Goal: Navigation & Orientation: Find specific page/section

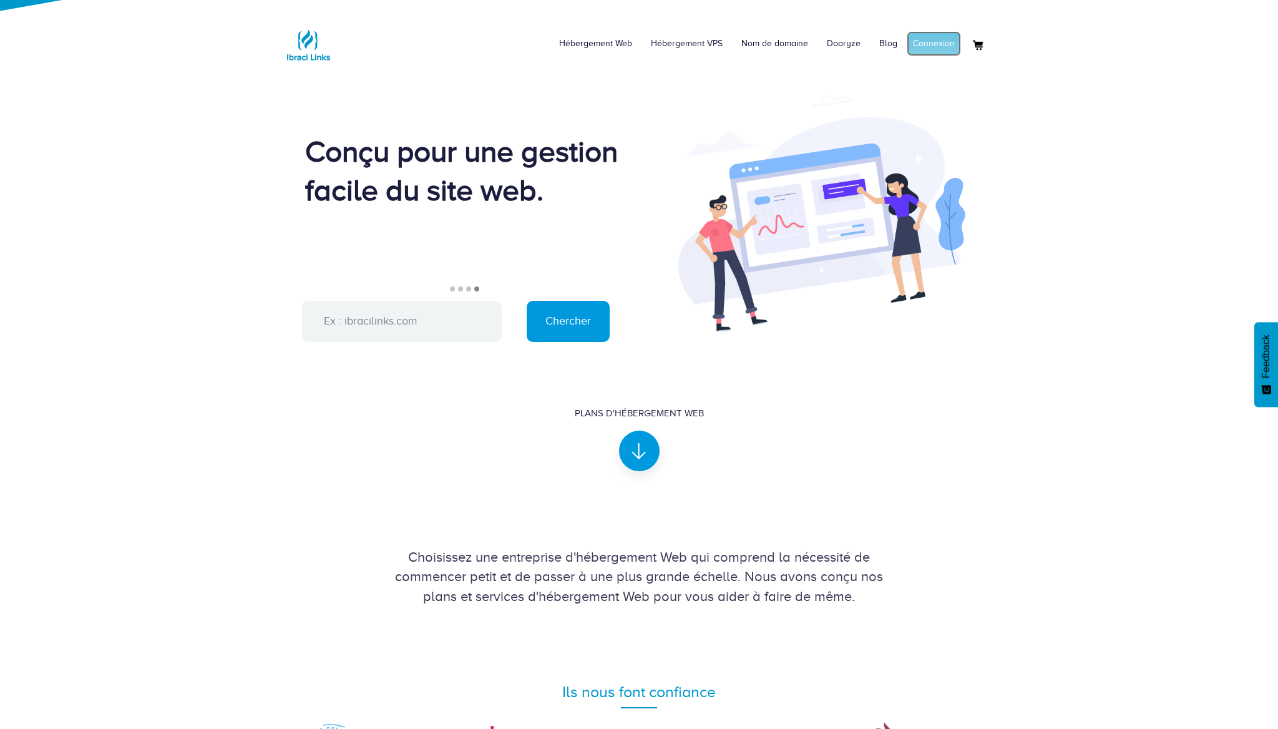
click at [936, 45] on link "Connexion" at bounding box center [934, 43] width 54 height 25
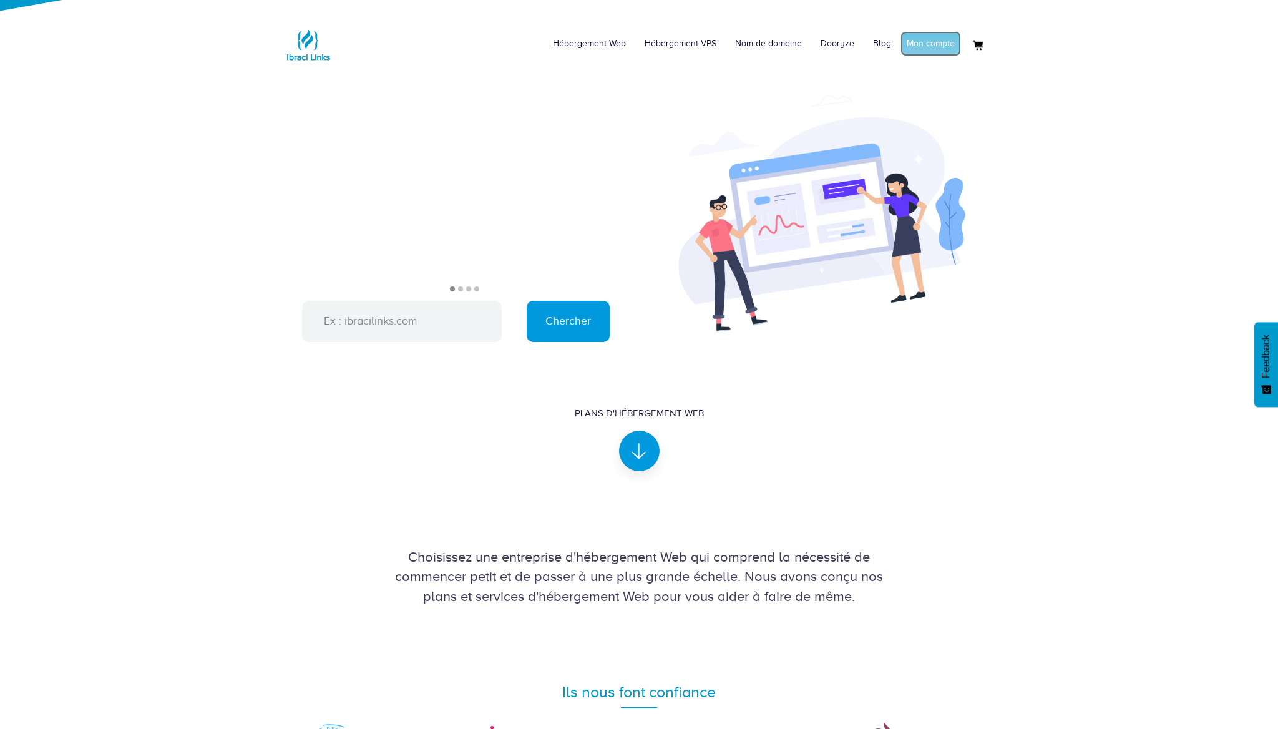
click at [928, 40] on link "Mon compte" at bounding box center [931, 43] width 61 height 25
click at [678, 46] on link "Hébergement VPS" at bounding box center [687, 43] width 91 height 37
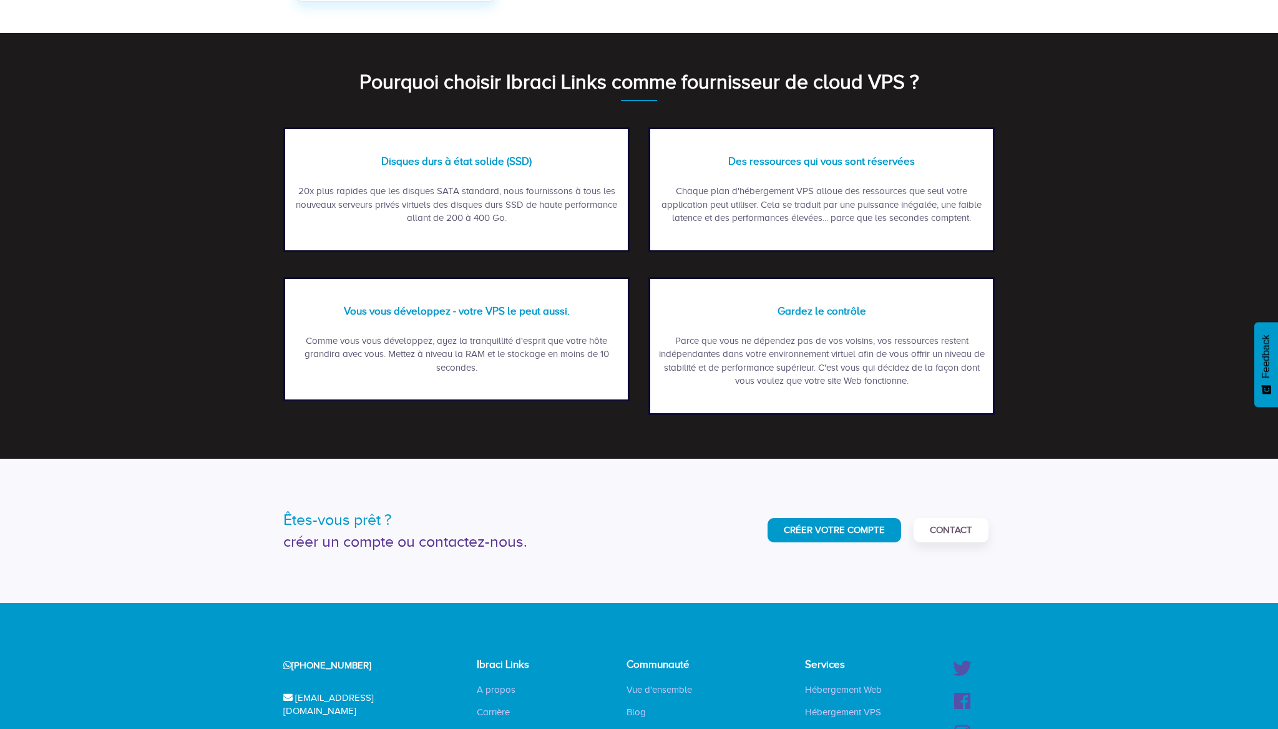
scroll to position [1383, 0]
